Goal: Navigation & Orientation: Go to known website

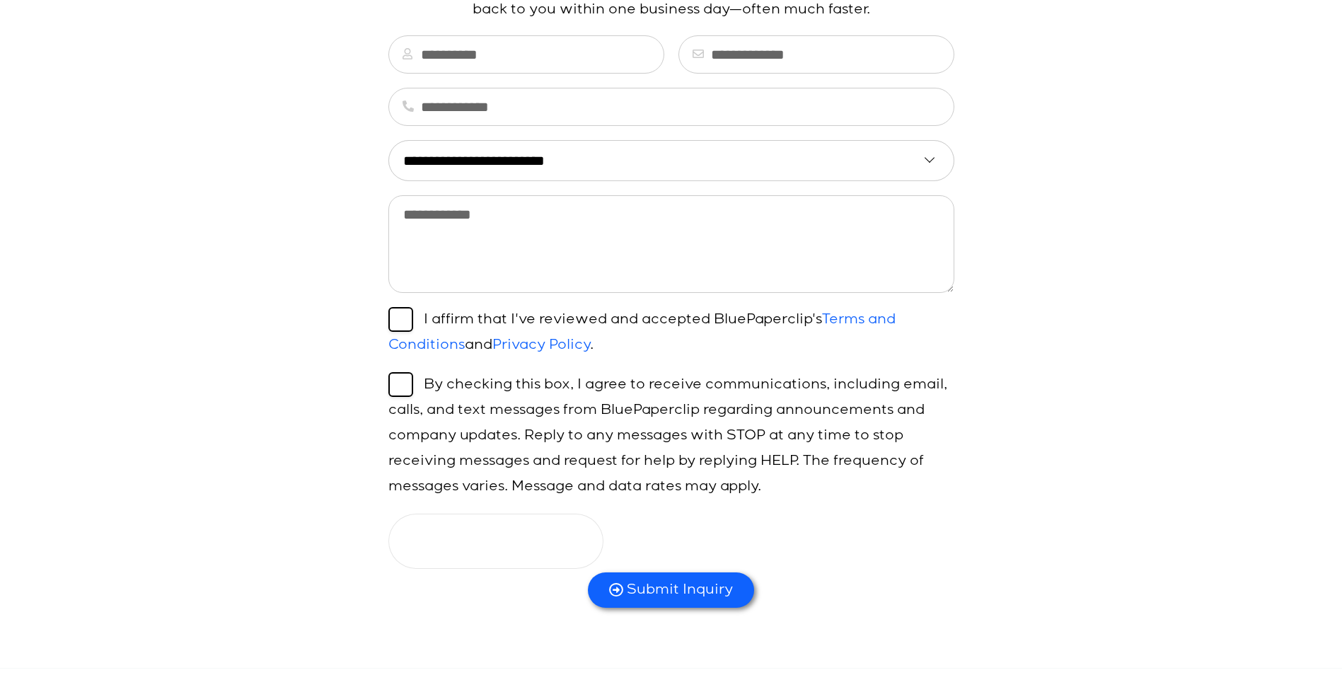
scroll to position [424, 0]
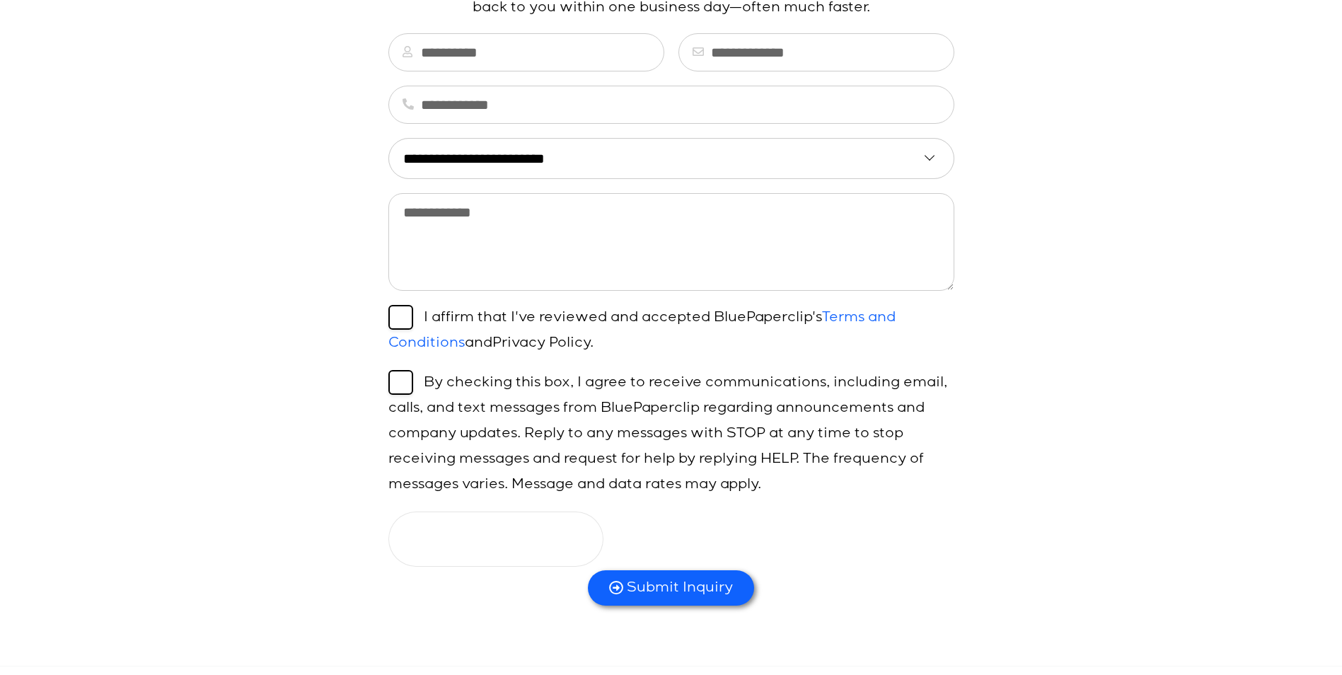
click at [544, 345] on link "Privacy Policy" at bounding box center [541, 343] width 98 height 14
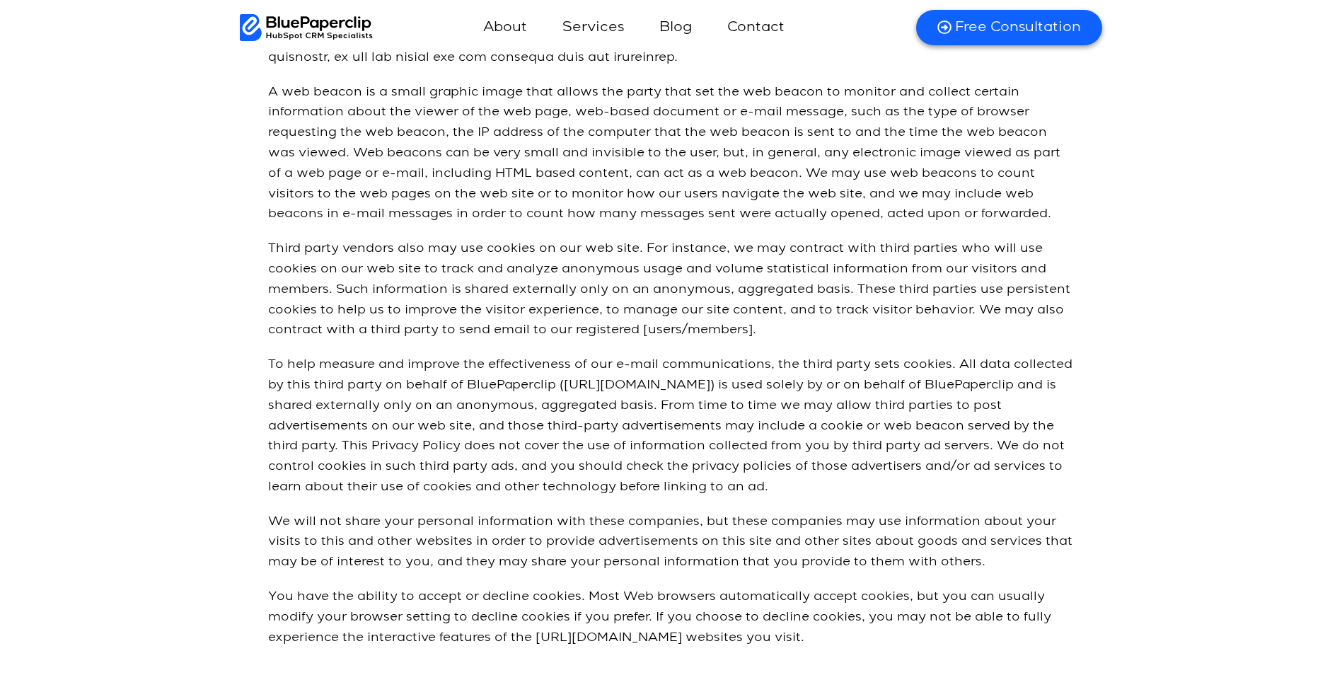
scroll to position [1619, 0]
